Goal: Task Accomplishment & Management: Use online tool/utility

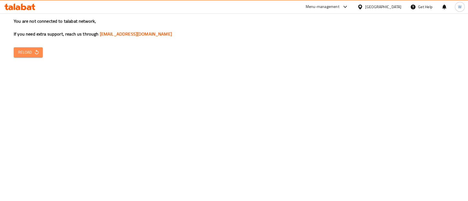
click at [30, 55] on span "Reload" at bounding box center [28, 52] width 20 height 7
click at [361, 44] on div "You are not connected to talabat network, If you need extra support, reach us t…" at bounding box center [234, 100] width 468 height 201
click at [300, 147] on div "You are not connected to talabat network, If you need extra support, reach us t…" at bounding box center [234, 100] width 468 height 201
click at [40, 53] on button "Reload" at bounding box center [28, 52] width 29 height 10
click at [284, 146] on div "You are not connected to talabat network, If you need extra support, reach us t…" at bounding box center [234, 100] width 468 height 201
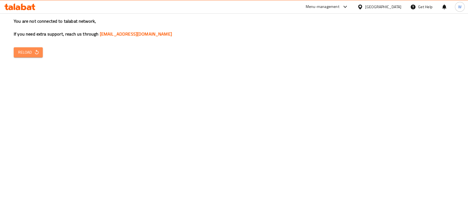
click at [39, 56] on button "Reload" at bounding box center [28, 52] width 29 height 10
click at [38, 57] on button "Reload" at bounding box center [28, 52] width 29 height 10
